Goal: Find specific page/section

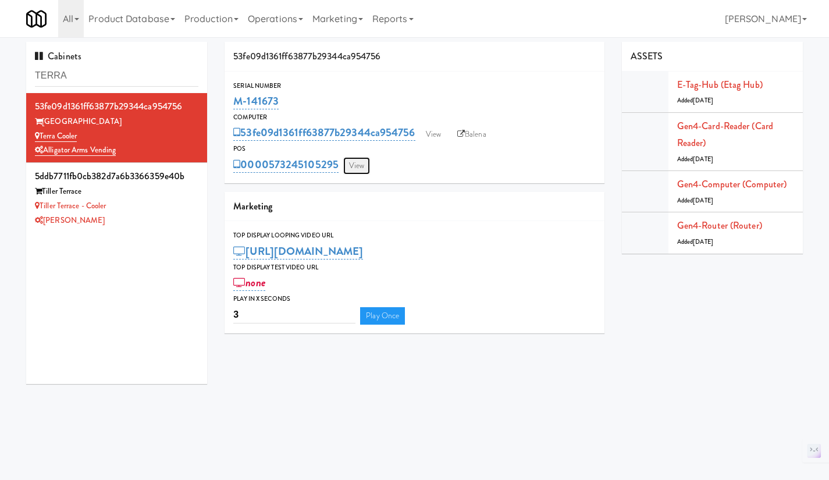
click at [361, 168] on link "View" at bounding box center [356, 165] width 27 height 17
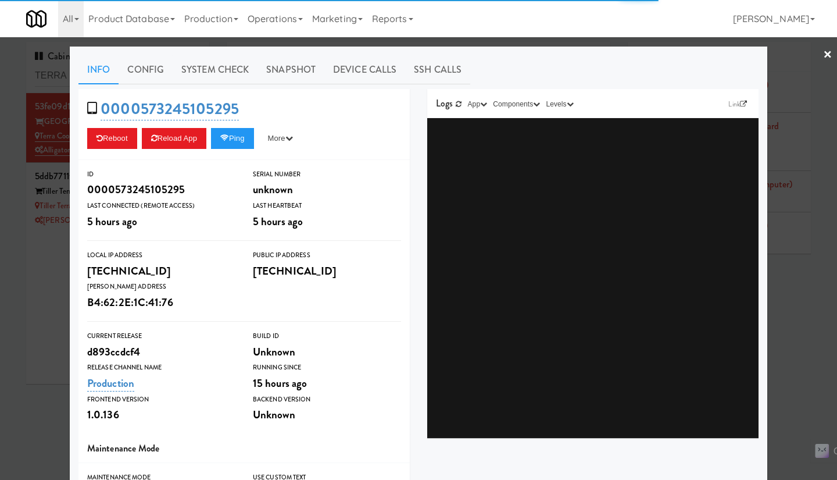
drag, startPoint x: 24, startPoint y: 299, endPoint x: 96, endPoint y: 254, distance: 85.2
click at [24, 299] on div at bounding box center [418, 240] width 837 height 480
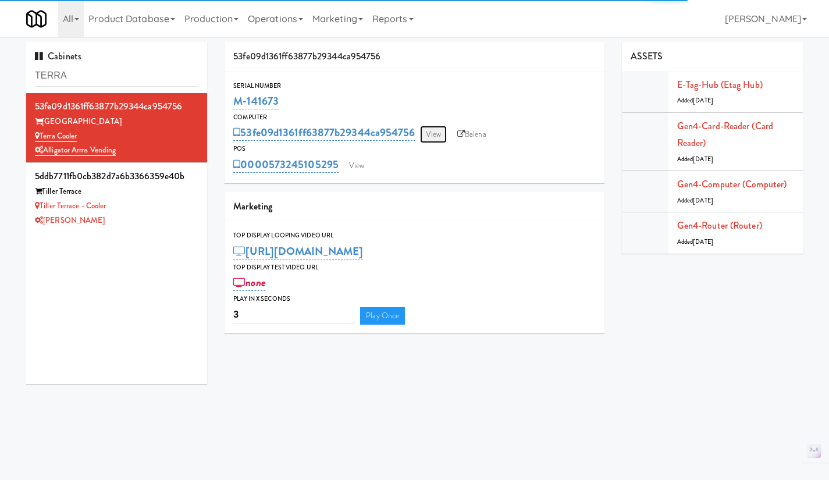
click at [439, 136] on link "View" at bounding box center [433, 134] width 27 height 17
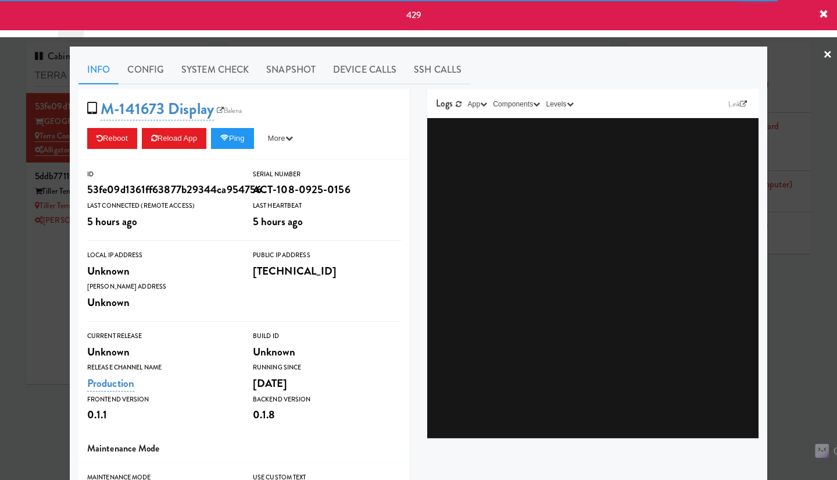
click at [30, 315] on div at bounding box center [418, 240] width 837 height 480
